Goal: Communication & Community: Ask a question

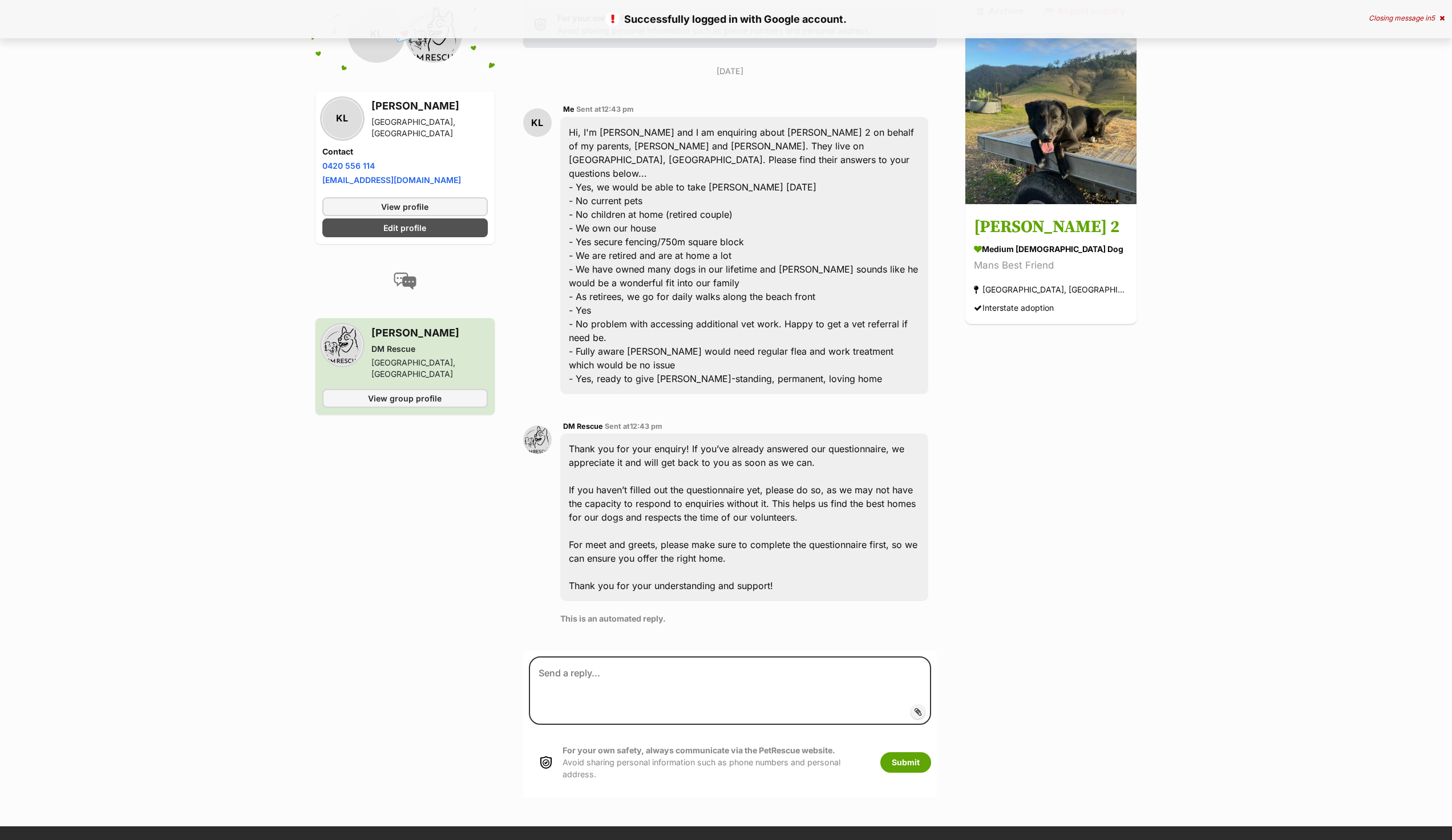
scroll to position [248, 0]
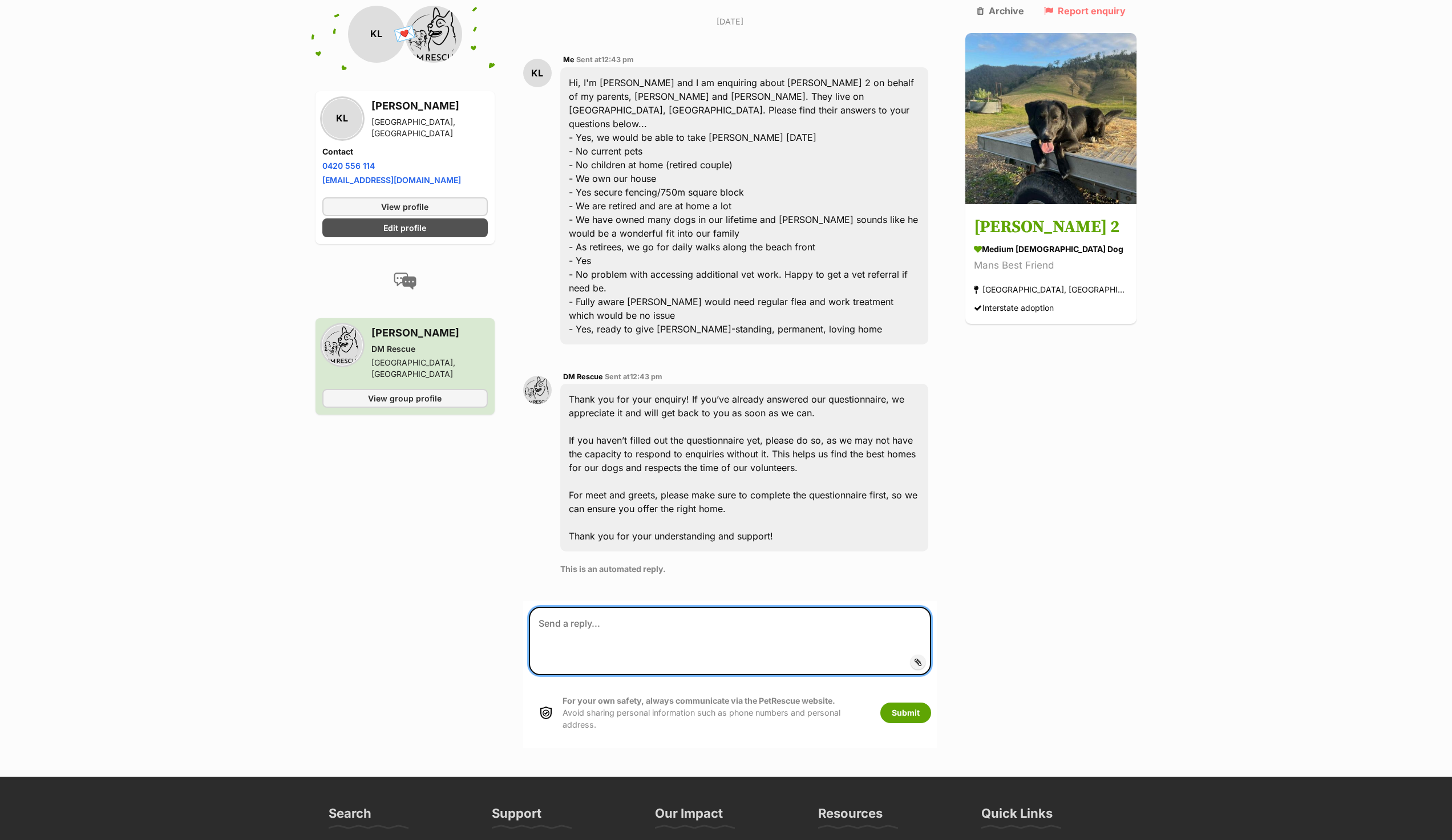
click at [642, 607] on textarea at bounding box center [730, 641] width 403 height 68
click at [733, 607] on textarea "Good morning, Just wondering if there was any update on [PERSON_NAME] 2 regardi…" at bounding box center [730, 641] width 403 height 68
drag, startPoint x: 733, startPoint y: 593, endPoint x: 844, endPoint y: 592, distance: 111.0
click at [844, 607] on textarea "Good morning, Just wondering if there was any update on the potential adoption …" at bounding box center [730, 641] width 403 height 68
click at [715, 607] on textarea "Good morning, Just wondering if there was any update on [PERSON_NAME]?" at bounding box center [730, 641] width 403 height 68
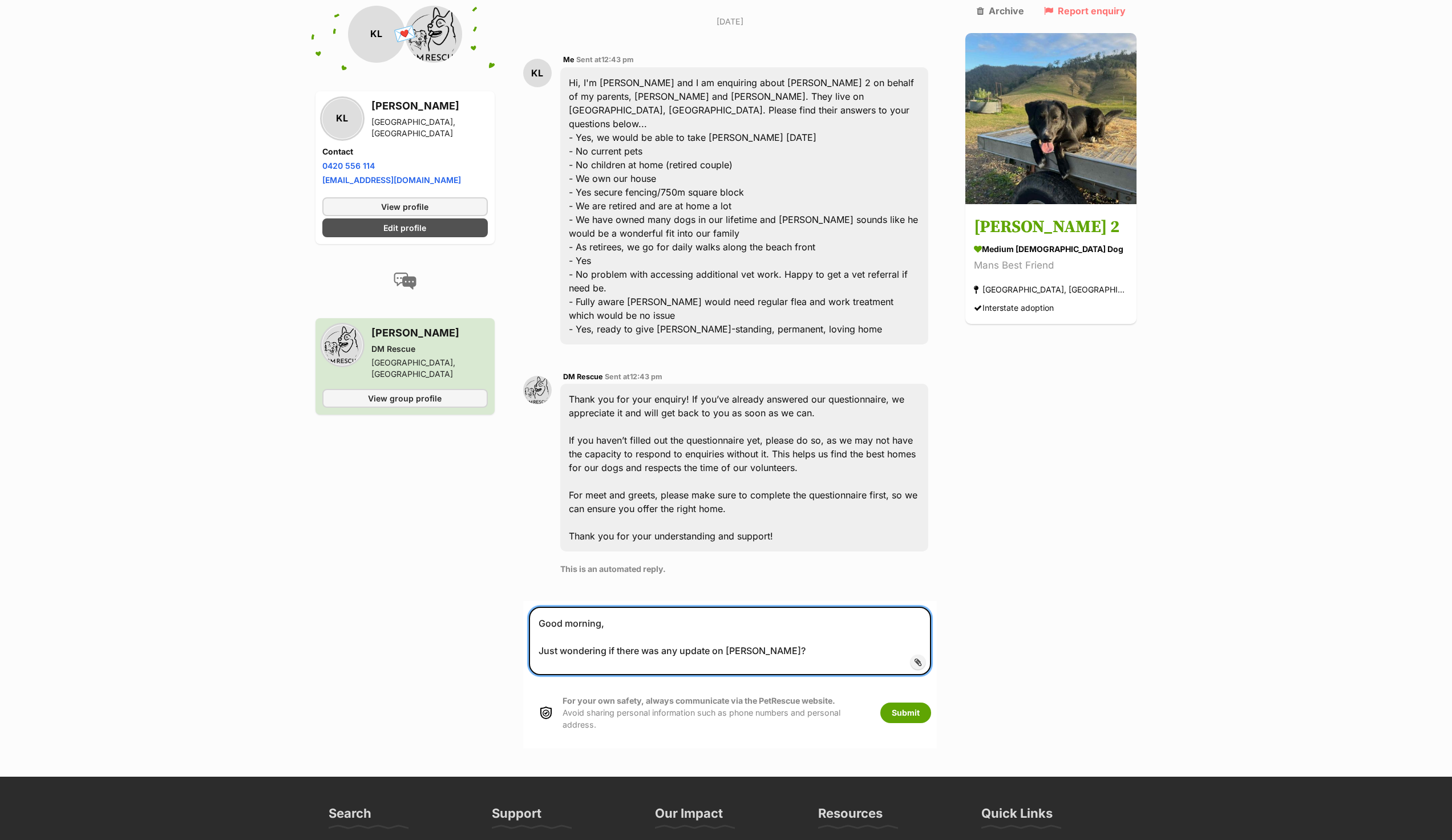
click at [718, 607] on textarea "Good morning, Just wondering if there was any update on Bob?" at bounding box center [730, 641] width 403 height 68
click at [868, 607] on textarea "Good morning, Just wondering if there was any update the potential adoption of …" at bounding box center [730, 641] width 403 height 68
click at [868, 607] on textarea "Good morning, Just wondering if there was any update the potential adoption of …" at bounding box center [730, 641] width 403 height 68
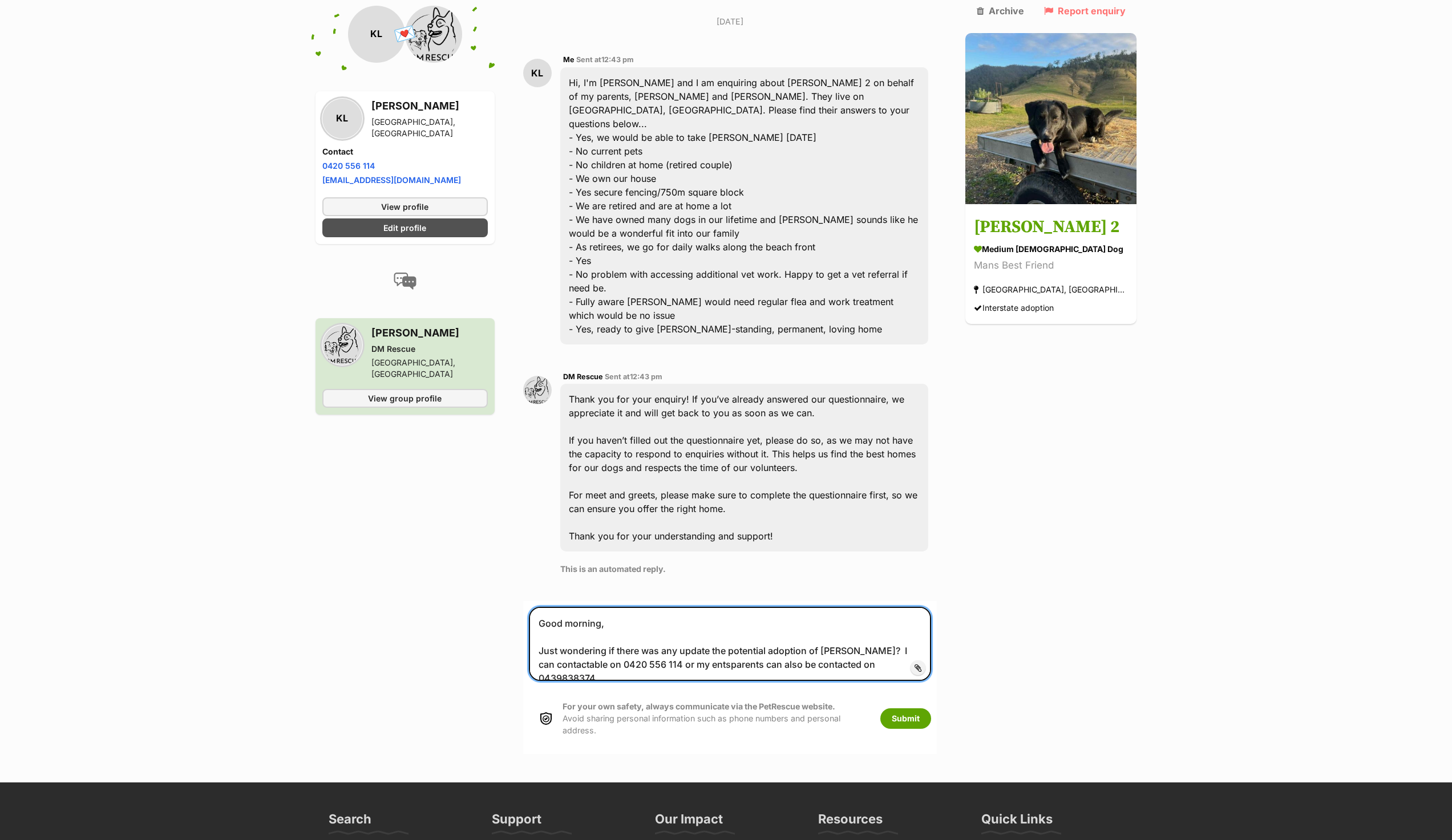
click at [637, 607] on textarea "Good morning, Just wondering if there was any update the potential adoption of …" at bounding box center [730, 644] width 403 height 74
drag, startPoint x: 636, startPoint y: 607, endPoint x: 688, endPoint y: 608, distance: 52.0
click at [688, 608] on textarea "Good morning, Just wondering if there was any update the potential adoption of …" at bounding box center [730, 644] width 403 height 74
drag, startPoint x: 694, startPoint y: 607, endPoint x: 714, endPoint y: 606, distance: 20.0
click at [714, 607] on textarea "Good morning, Just wondering if there was any update the potential adoption of …" at bounding box center [730, 644] width 403 height 74
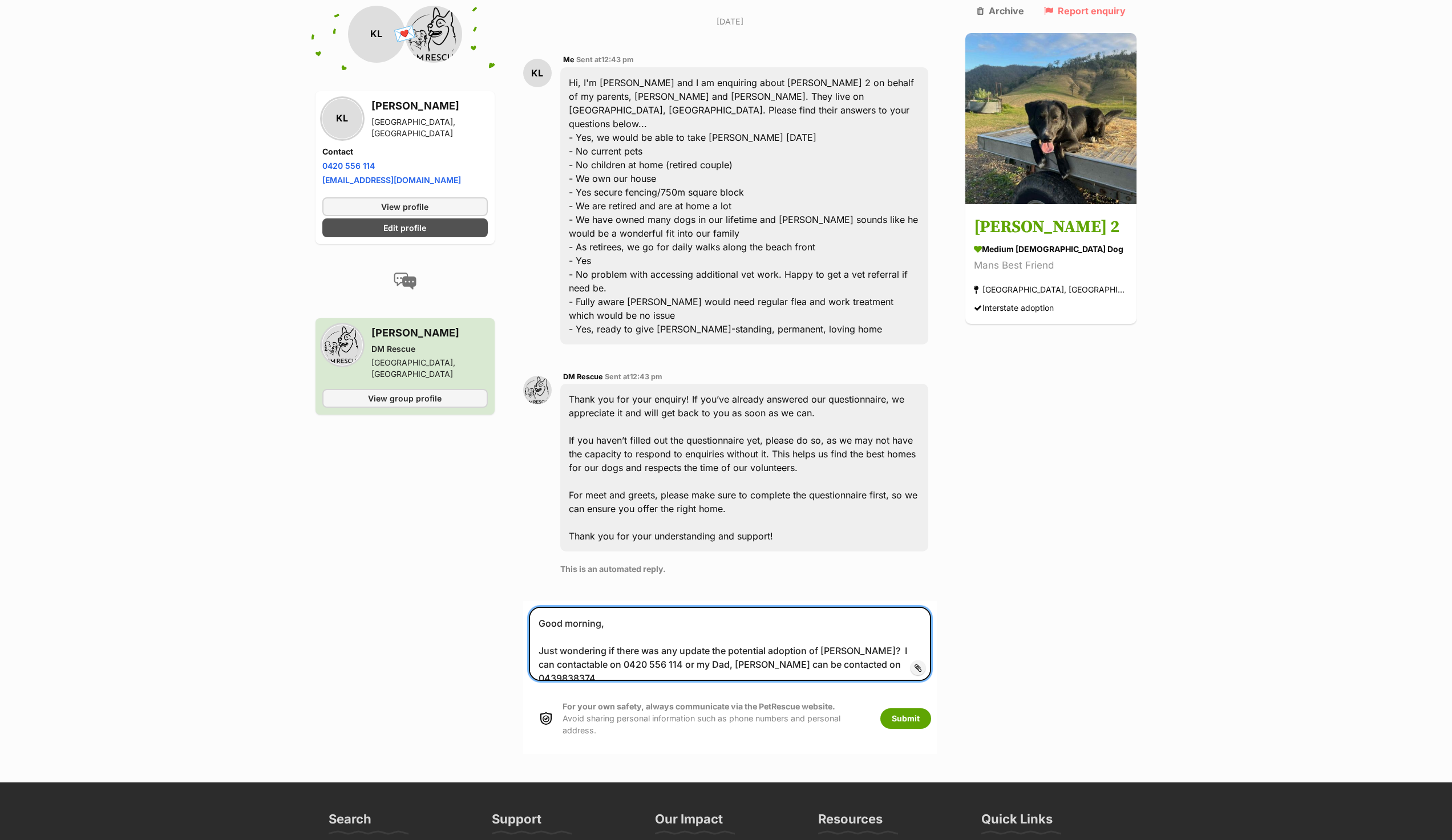
drag, startPoint x: 875, startPoint y: 595, endPoint x: 865, endPoint y: 598, distance: 10.4
click at [865, 607] on textarea "Good morning, Just wondering if there was any update the potential adoption of …" at bounding box center [730, 644] width 403 height 74
click at [823, 607] on textarea "Good morning, Just wondering if there was any update the potential adoption of …" at bounding box center [730, 644] width 403 height 74
click at [673, 609] on textarea "Good morning, Just wondering if there was any update the potential adoption of …" at bounding box center [730, 644] width 403 height 74
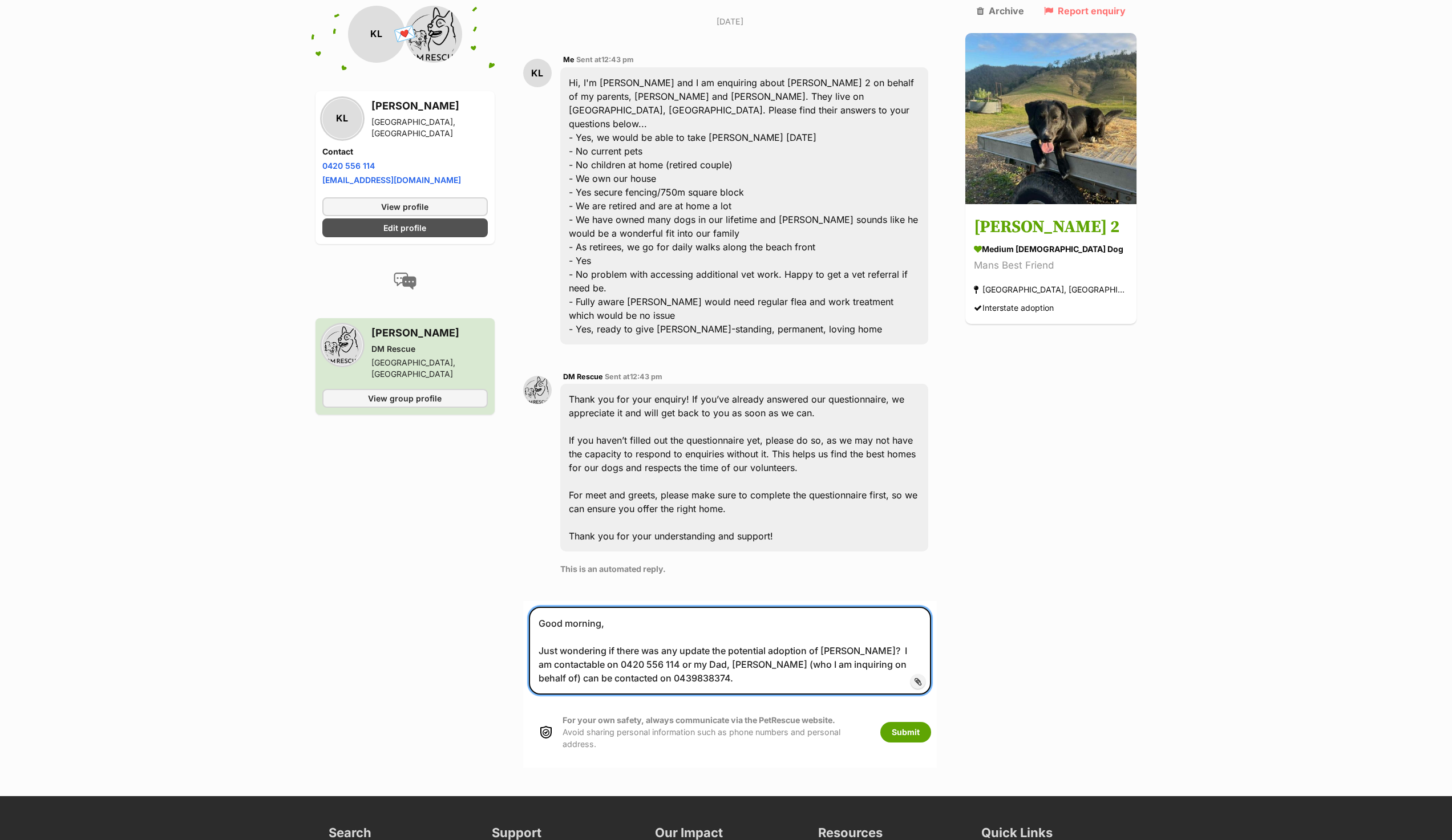
click at [660, 617] on textarea "Good morning, Just wondering if there was any update the potential adoption of …" at bounding box center [730, 651] width 403 height 88
click at [758, 608] on textarea "Good morning, Just wondering if there was any update the potential adoption of …" at bounding box center [730, 651] width 403 height 88
click at [658, 614] on textarea "Good morning, Just wondering if there was any update the potential adoption of …" at bounding box center [730, 651] width 403 height 88
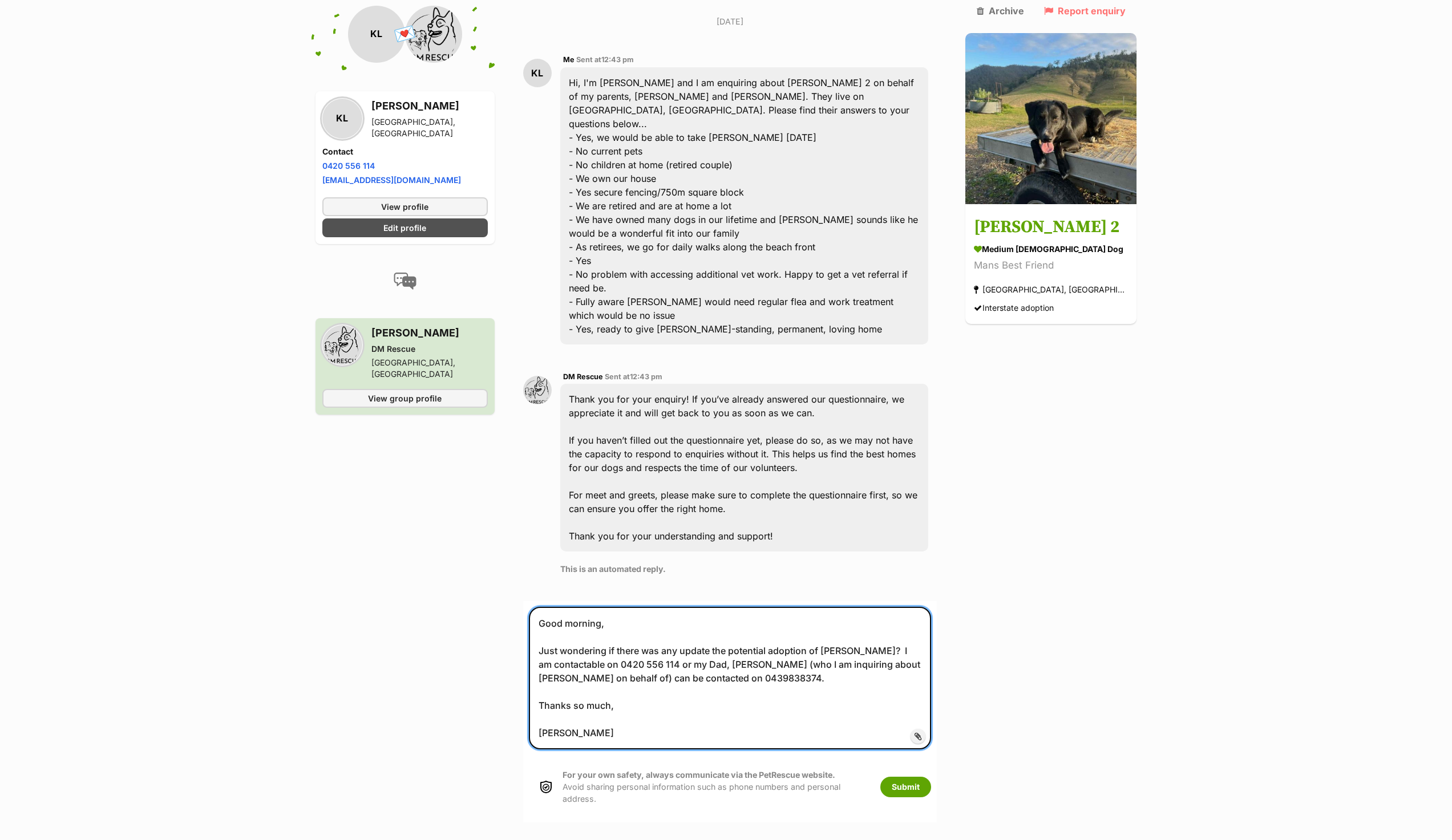
click at [718, 607] on textarea "Good morning, Just wondering if there was any update the potential adoption of …" at bounding box center [730, 678] width 403 height 142
click at [685, 625] on textarea "Good morning, Just wondering if there was any update on the potential adoption …" at bounding box center [730, 678] width 403 height 142
click at [635, 655] on textarea "Good morning, Just wondering if there was any update on the potential adoption …" at bounding box center [730, 678] width 403 height 142
click at [629, 677] on textarea "Good morning, Just wondering if there was any update on the potential adoption …" at bounding box center [730, 678] width 403 height 142
click at [713, 623] on textarea "Good morning, Just wondering if there was any update on the potential adoption …" at bounding box center [730, 678] width 403 height 142
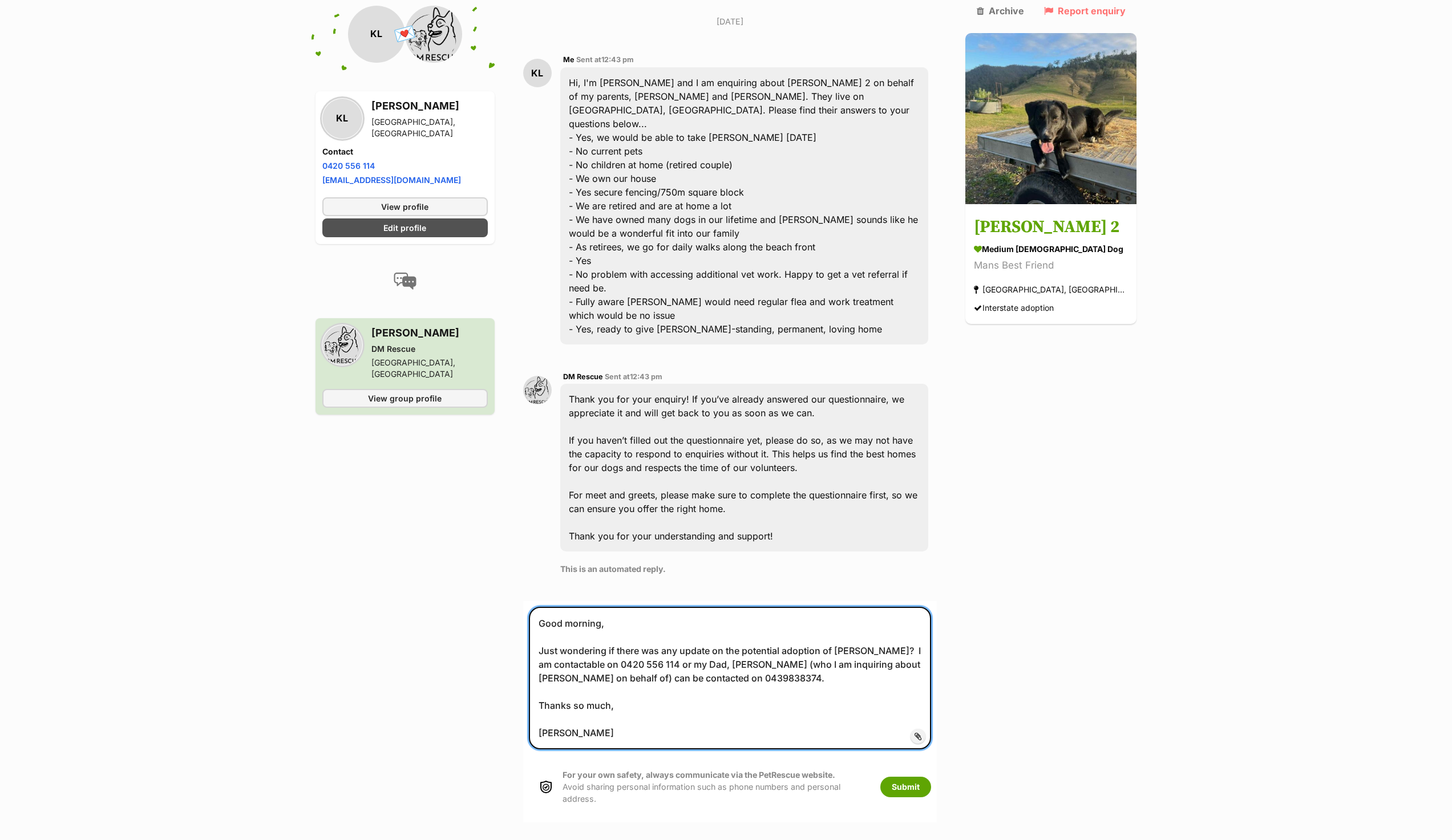
click at [631, 618] on textarea "Good morning, Just wondering if there was any update on the potential adoption …" at bounding box center [730, 678] width 403 height 142
click at [651, 619] on textarea "Good morning, Just wondering if there was any update on the potential adoption …" at bounding box center [730, 678] width 403 height 142
click at [759, 627] on textarea "Good morning, Just wondering if there was any update on the potential adoption …" at bounding box center [730, 678] width 403 height 142
drag, startPoint x: 775, startPoint y: 619, endPoint x: 675, endPoint y: 624, distance: 100.1
click at [675, 624] on textarea "Good morning, Just wondering if there was any update on the potential adoption …" at bounding box center [730, 678] width 403 height 142
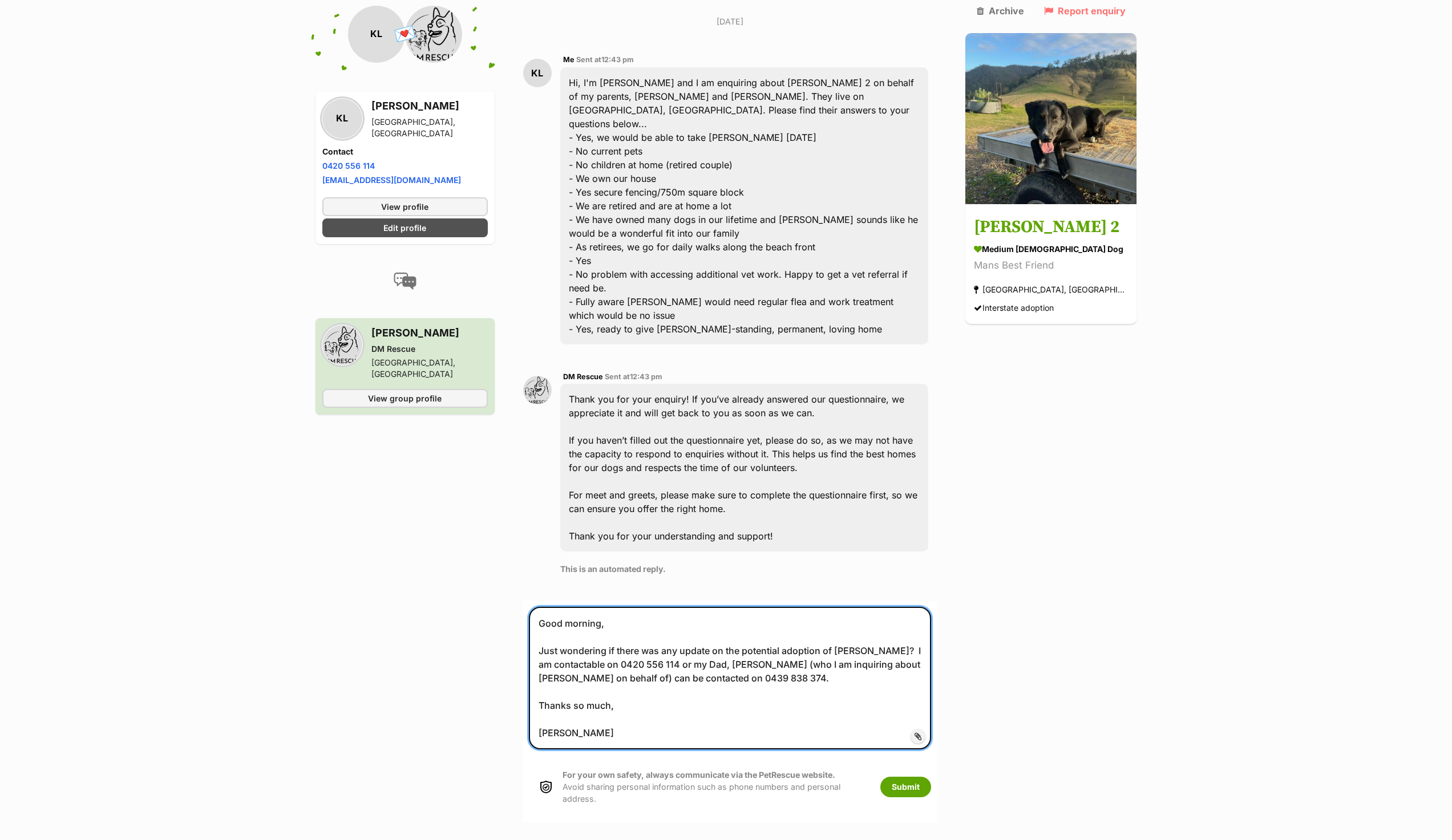
click at [688, 626] on textarea "Good morning, Just wondering if there was any update on the potential adoption …" at bounding box center [730, 678] width 403 height 142
type textarea "Good morning, Just wondering if there was any update on the potential adoption …"
click at [931, 777] on button "Submit" at bounding box center [905, 787] width 51 height 20
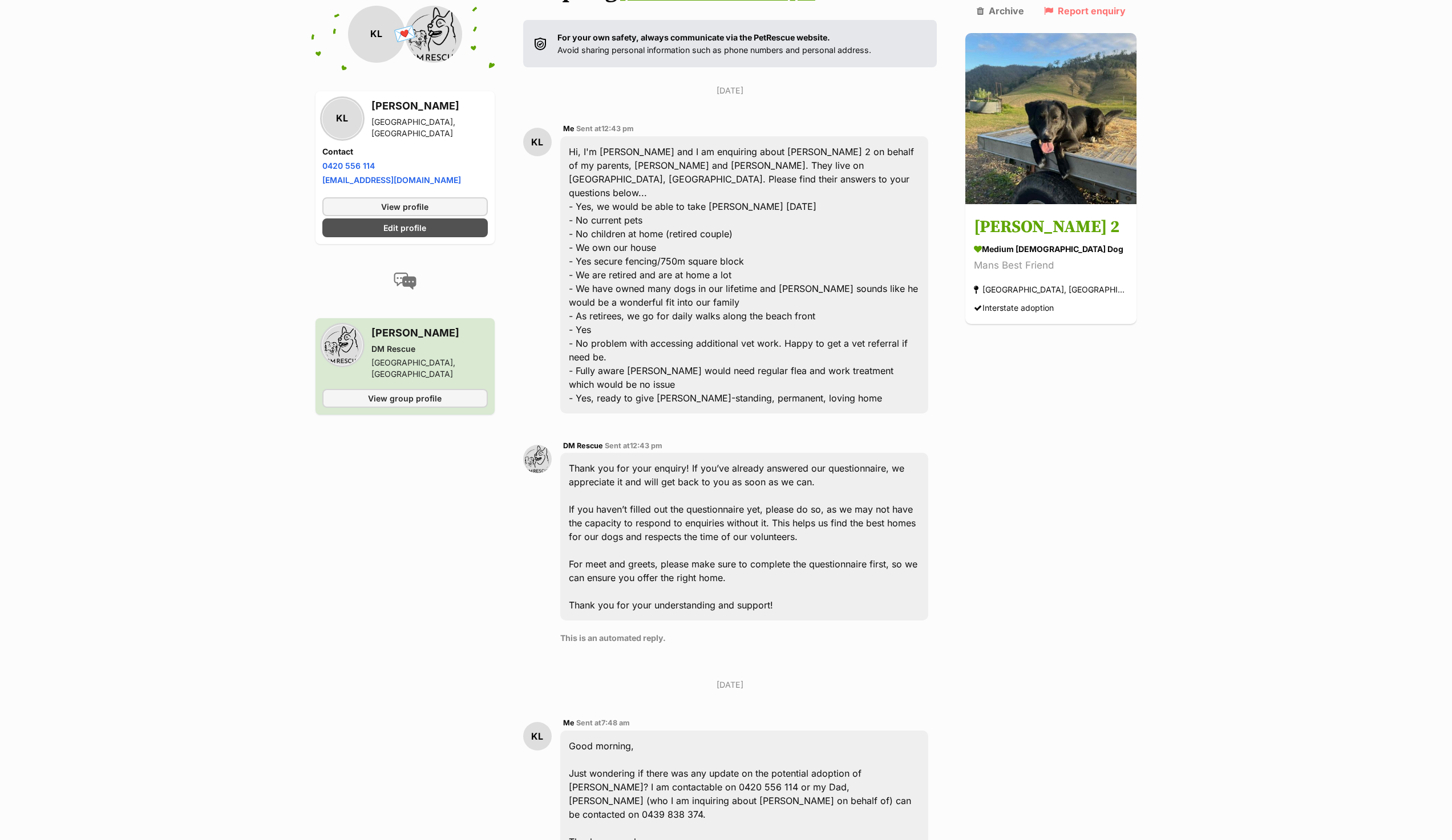
scroll to position [513, 0]
